Goal: Task Accomplishment & Management: Use online tool/utility

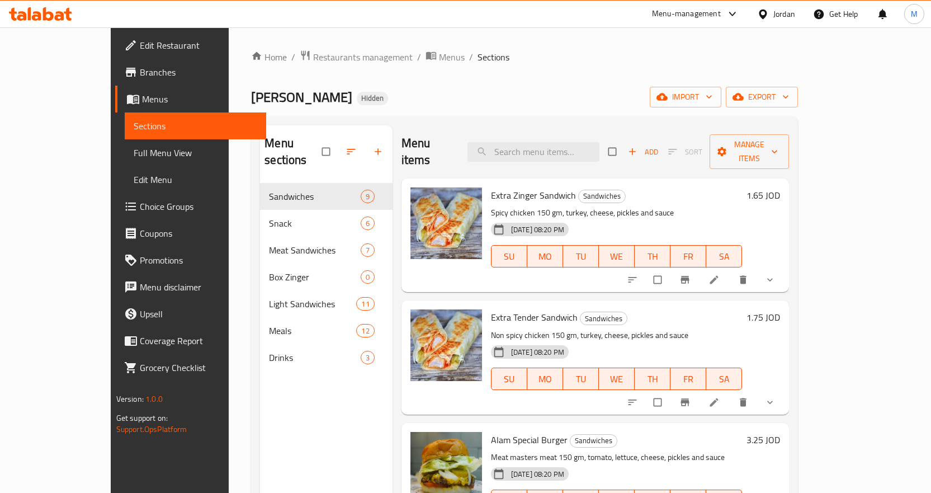
click at [780, 7] on div "Jordan" at bounding box center [776, 14] width 56 height 27
click at [784, 14] on div "Jordan" at bounding box center [784, 14] width 22 height 12
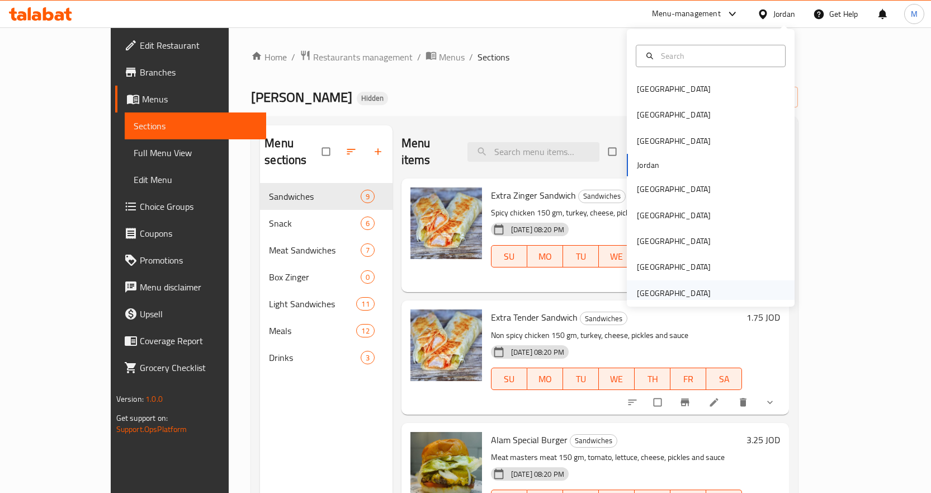
click at [719, 292] on div "[GEOGRAPHIC_DATA]" at bounding box center [711, 293] width 168 height 26
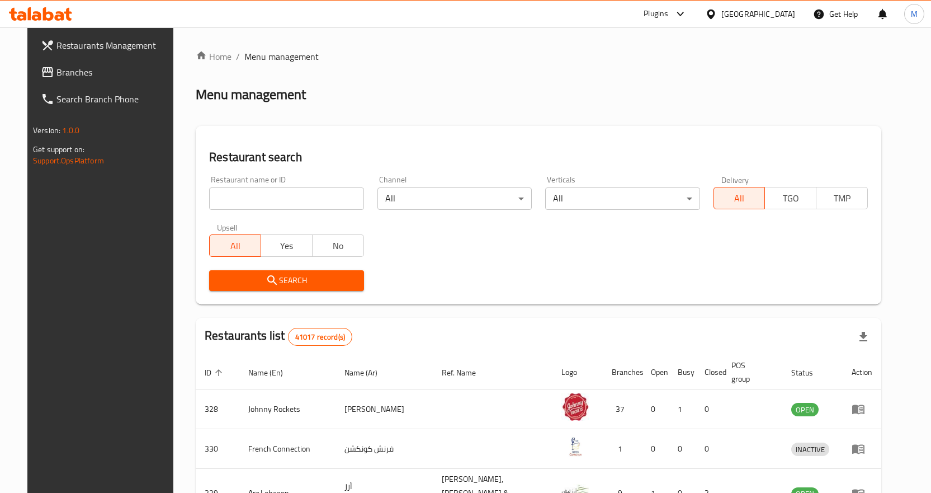
click at [318, 202] on input "search" at bounding box center [286, 198] width 154 height 22
click at [68, 73] on span "Branches" at bounding box center [114, 71] width 117 height 13
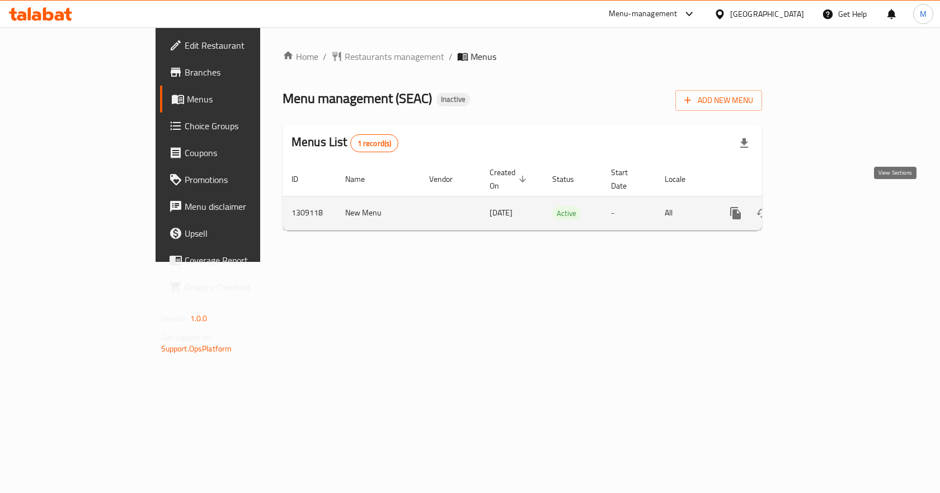
click at [823, 206] on icon "enhanced table" at bounding box center [815, 212] width 13 height 13
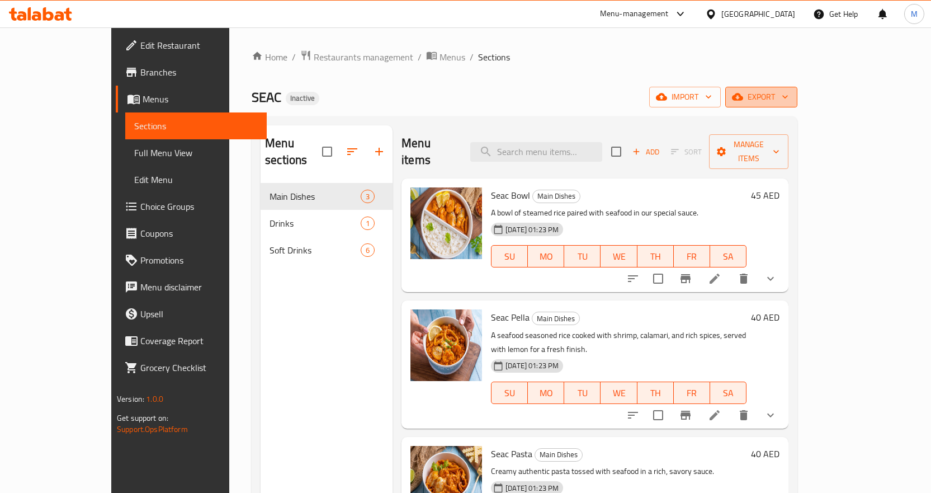
click at [789, 102] on span "export" at bounding box center [761, 97] width 54 height 14
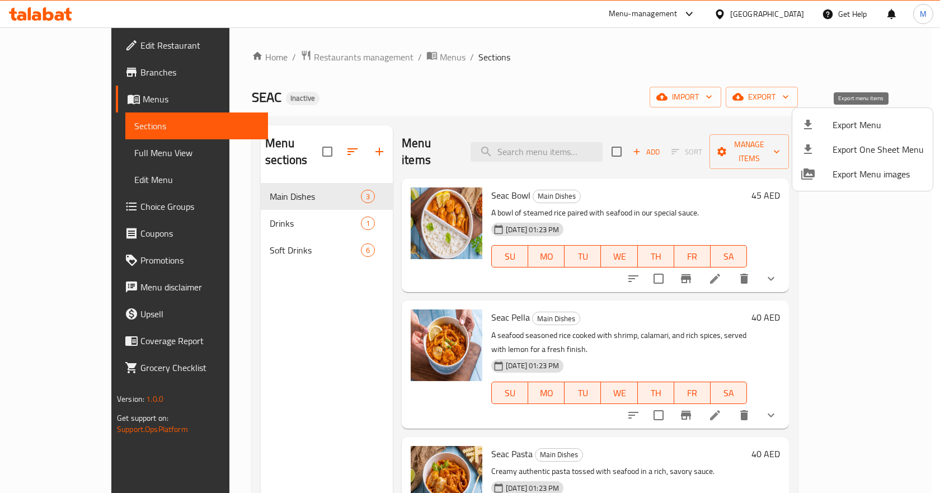
click at [822, 122] on div at bounding box center [816, 124] width 31 height 13
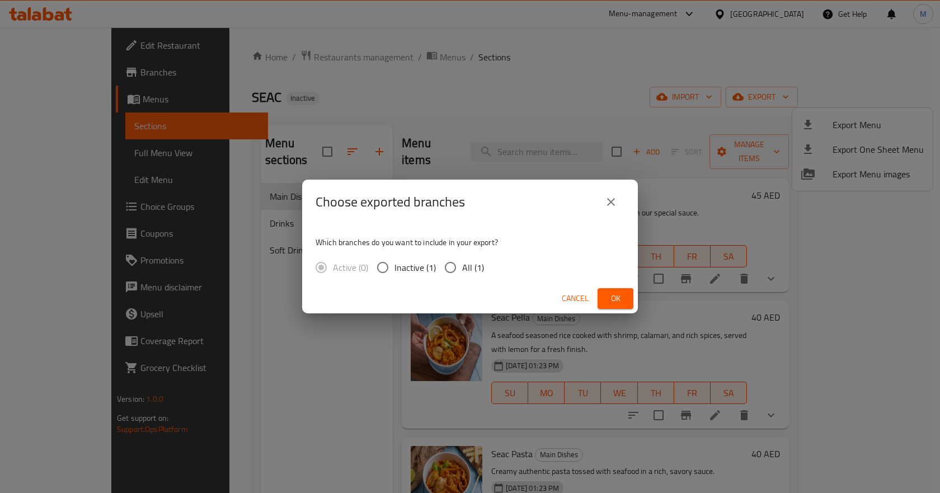
click at [466, 270] on span "All (1)" at bounding box center [473, 267] width 22 height 13
click at [462, 270] on input "All (1)" at bounding box center [449, 267] width 23 height 23
radio input "true"
click at [622, 301] on span "Ok" at bounding box center [615, 298] width 18 height 14
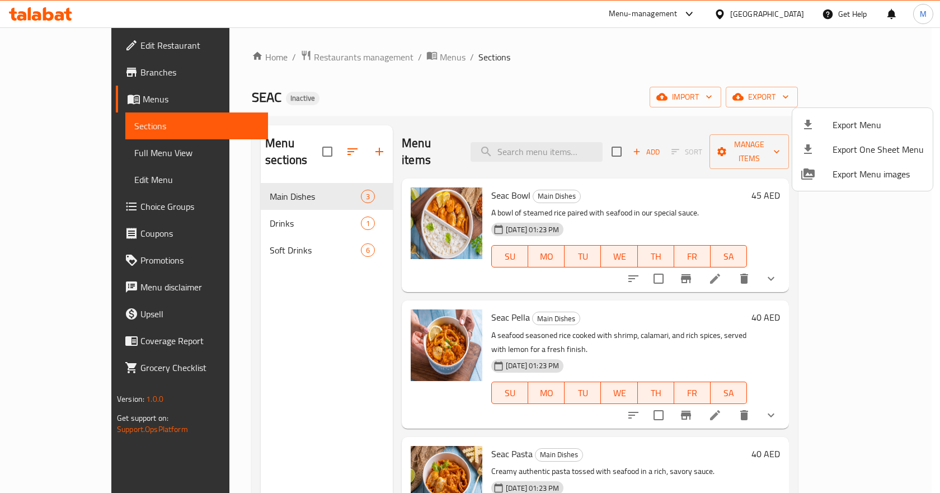
click at [374, 88] on div at bounding box center [470, 246] width 940 height 493
